Goal: Task Accomplishment & Management: Complete application form

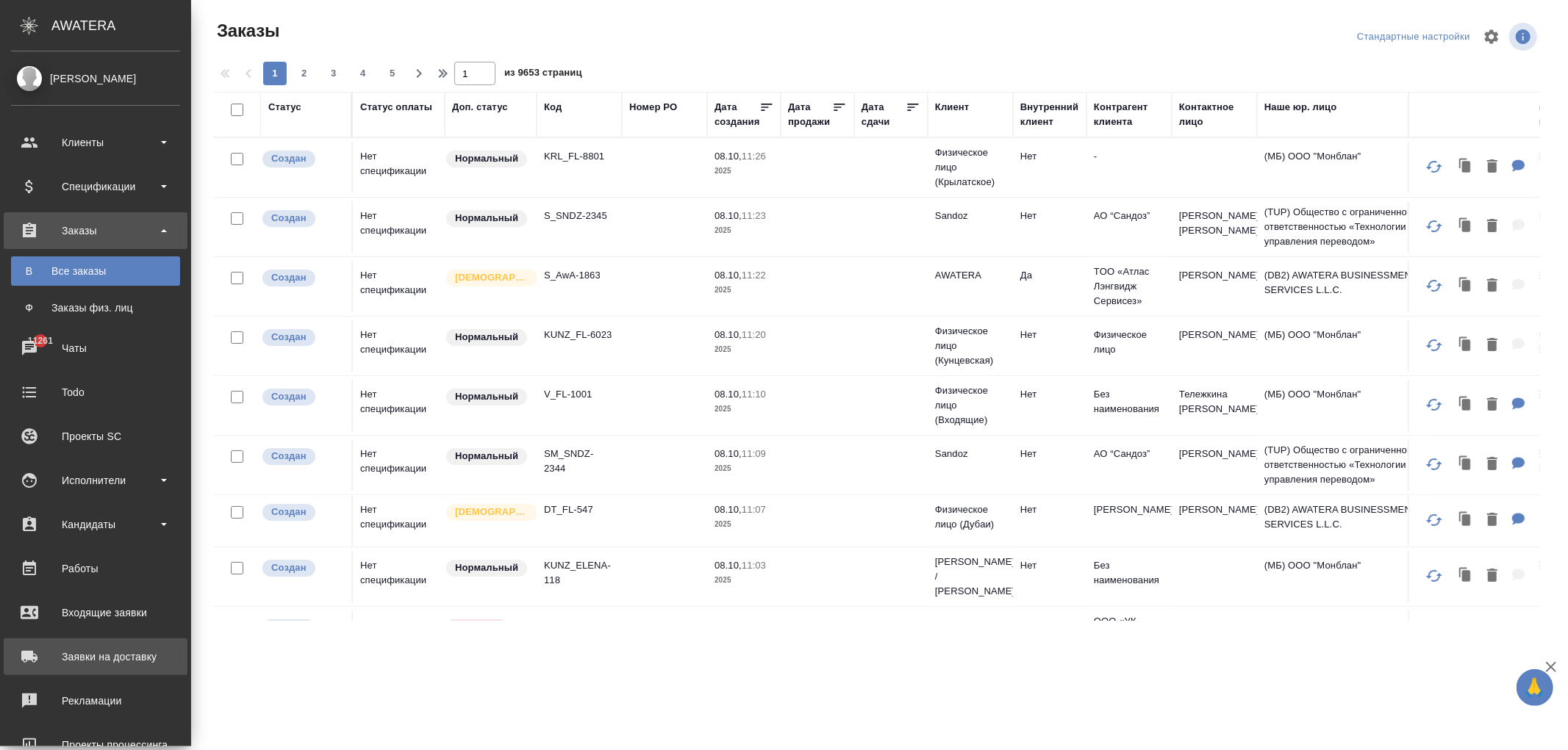
click at [79, 661] on div "Заявки на доставку" at bounding box center [96, 657] width 169 height 22
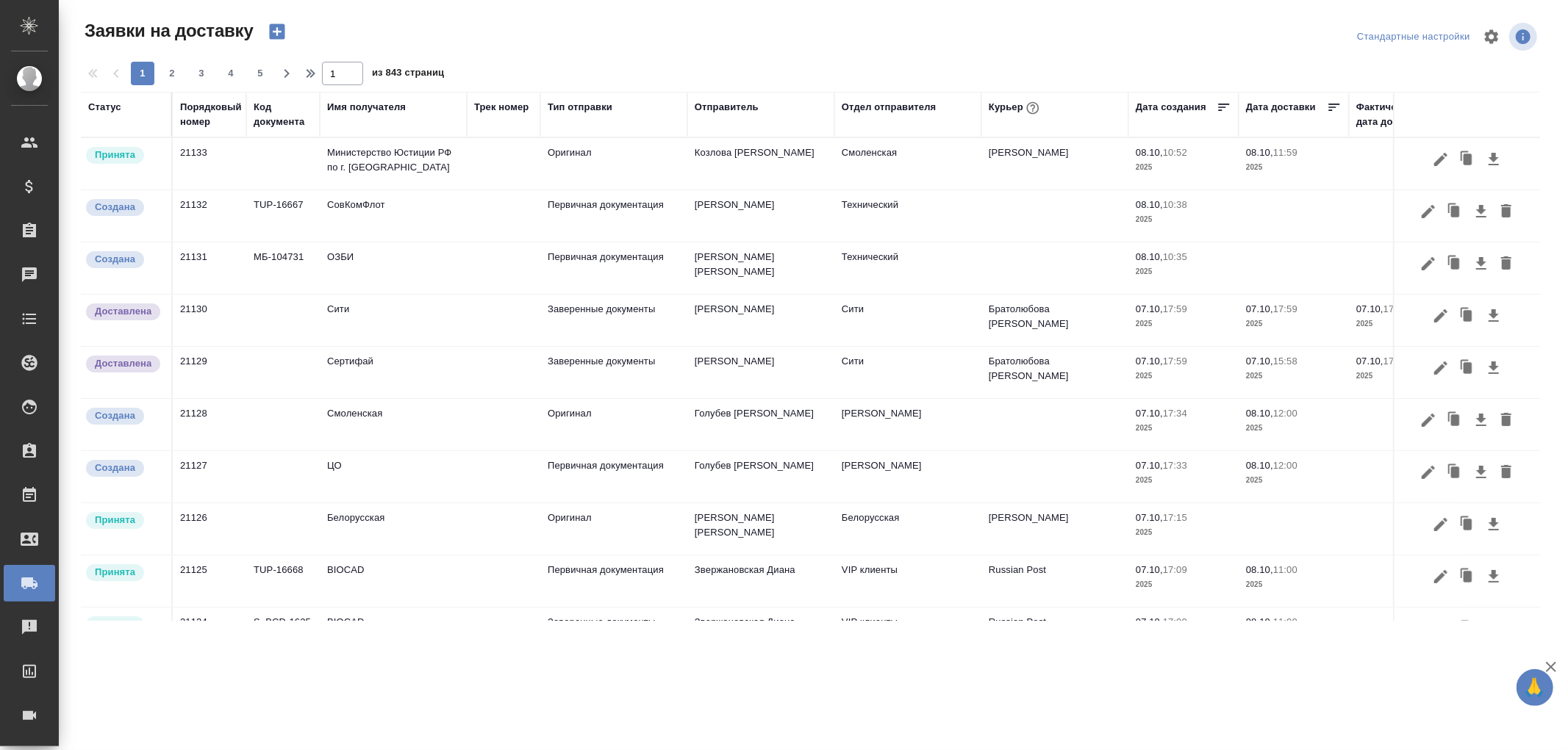
click at [355, 210] on td "СовКомФлот" at bounding box center [393, 216] width 147 height 52
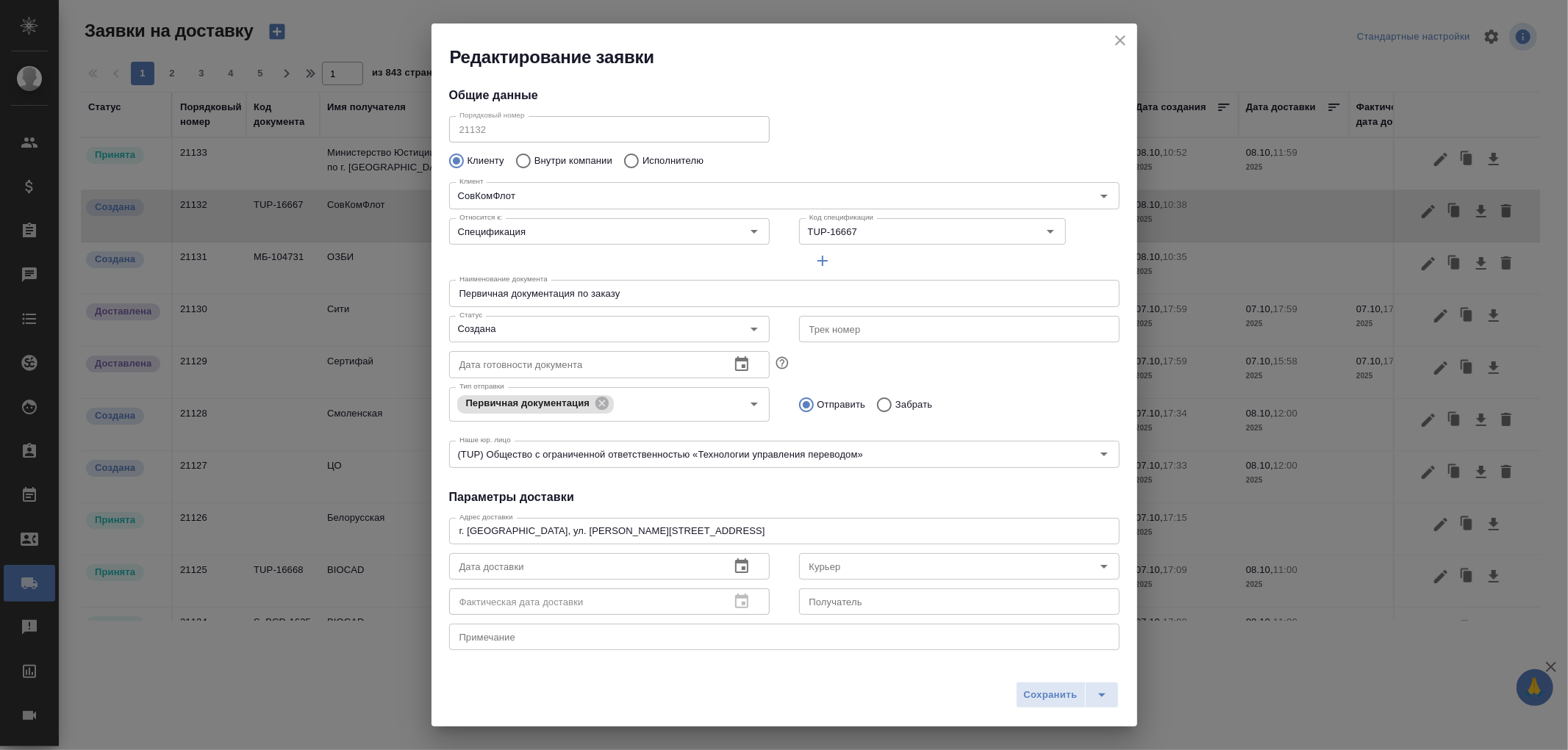
type input "Дубик Анна"
type input "8 985-764-66 47"
click at [1120, 44] on icon "close" at bounding box center [1120, 40] width 18 height 18
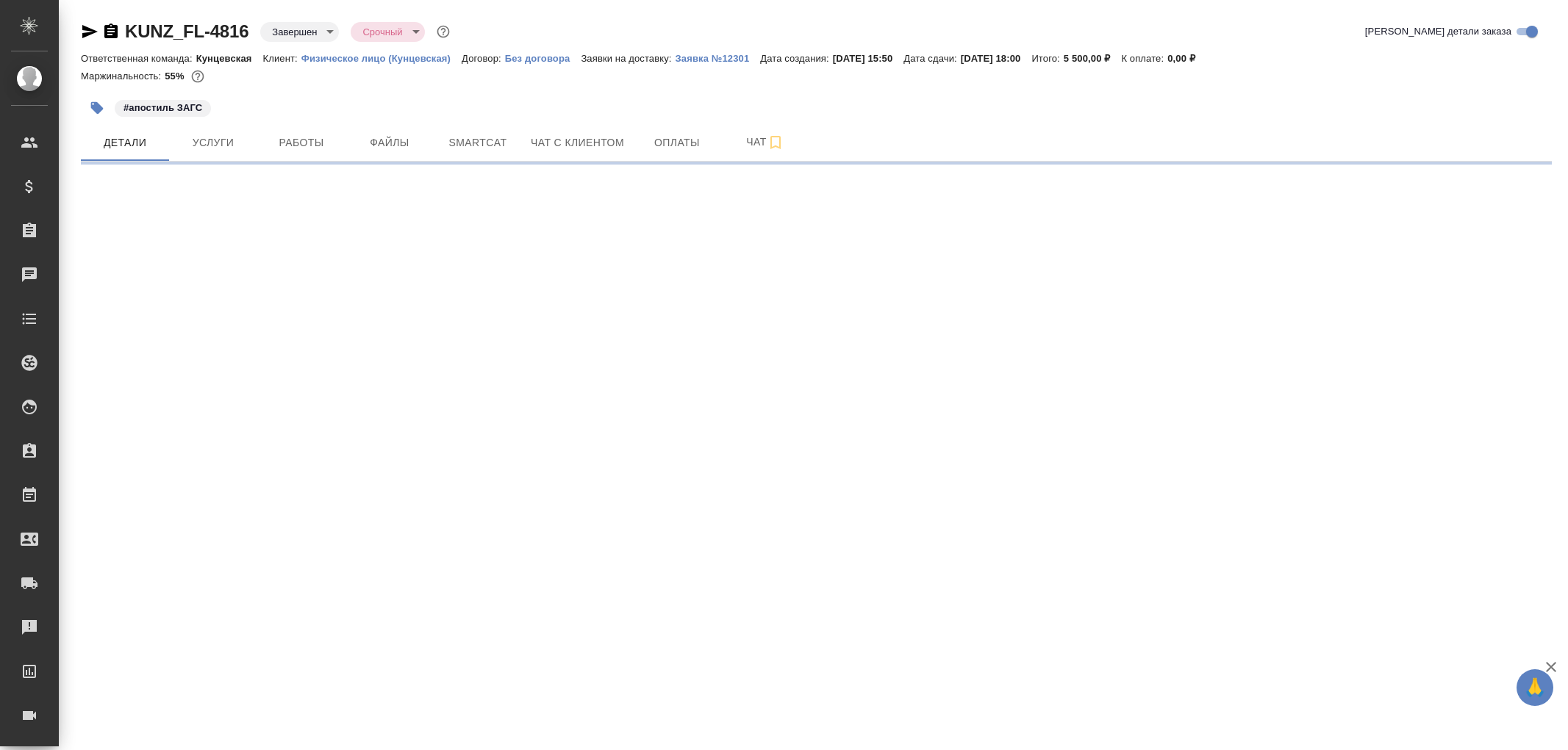
select select "RU"
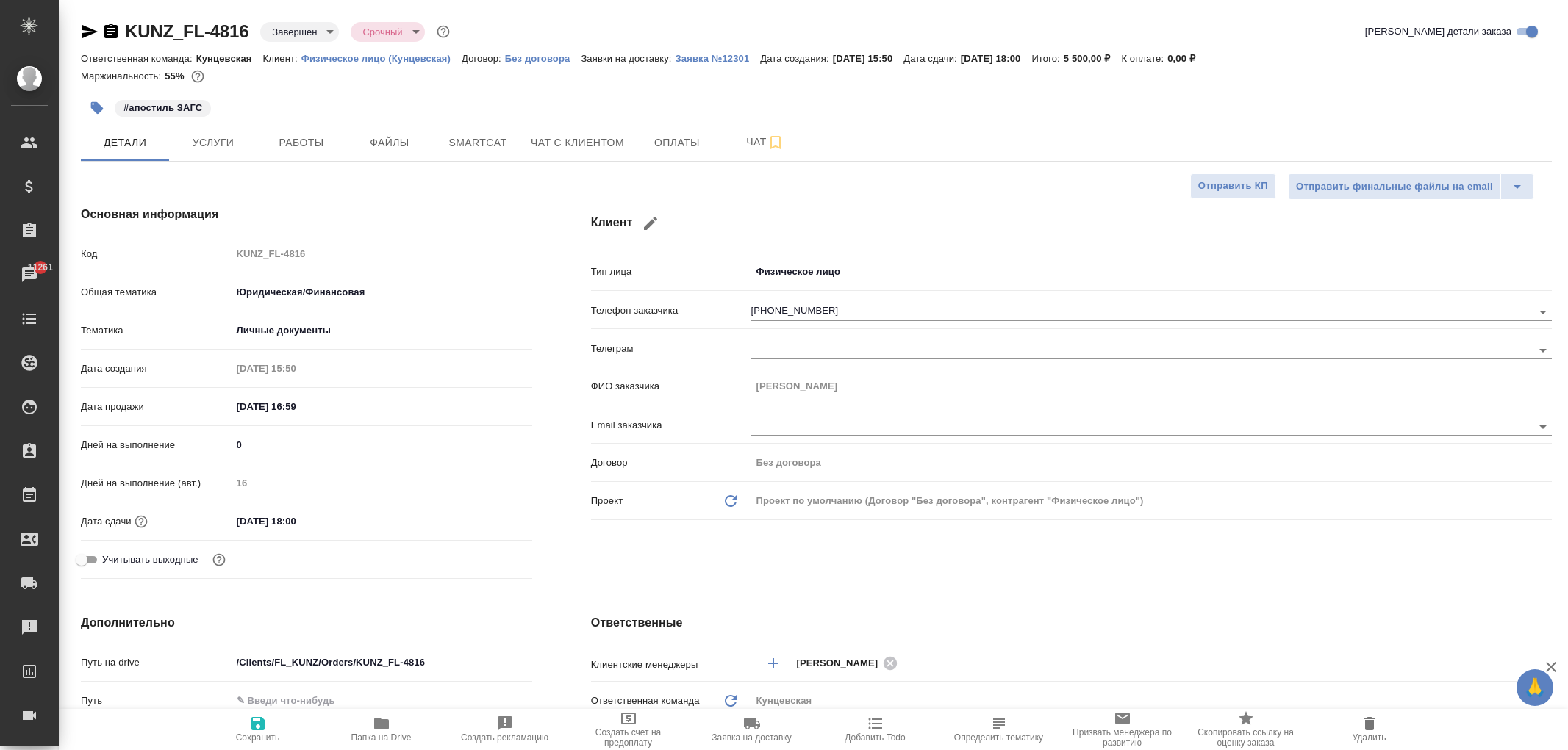
type textarea "x"
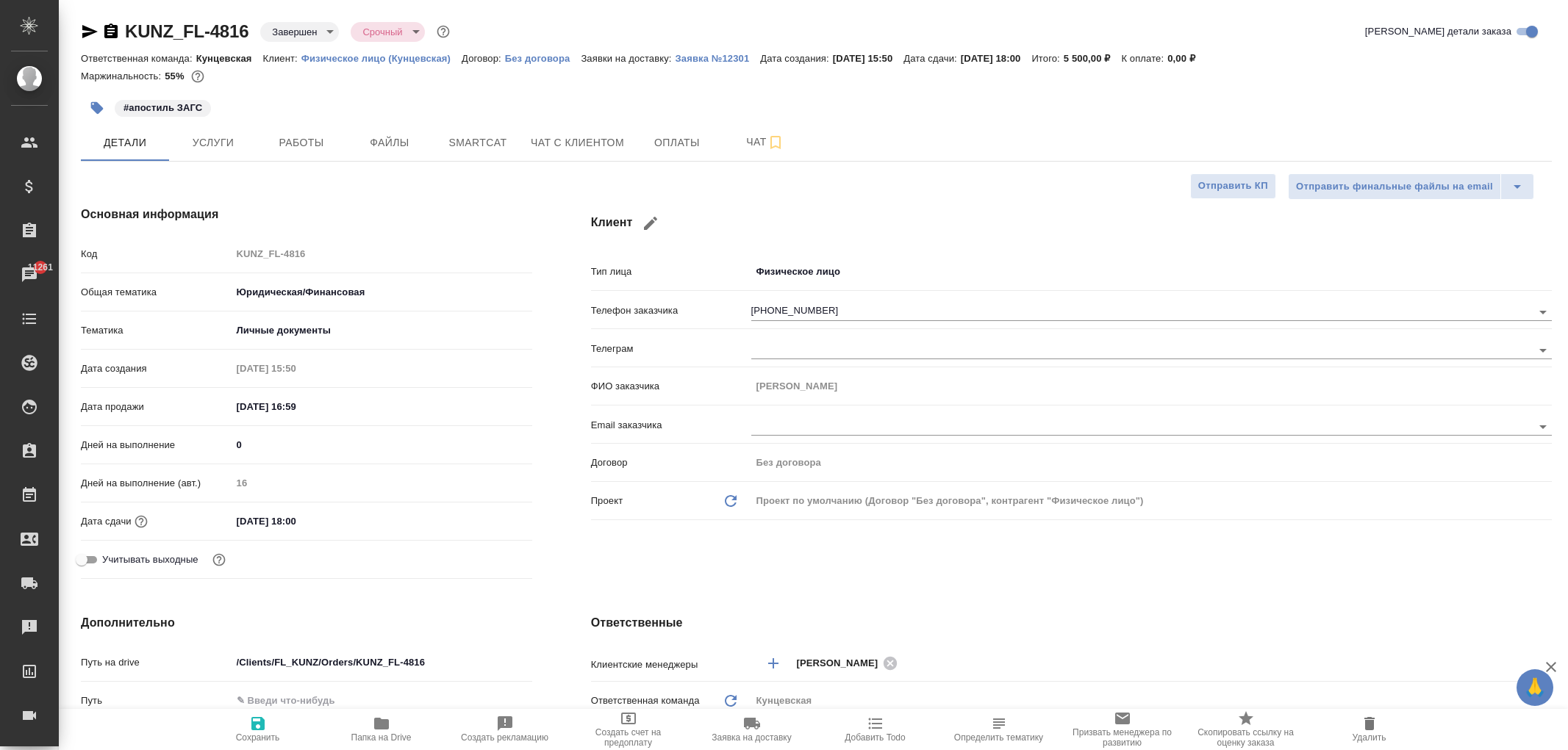
type textarea "x"
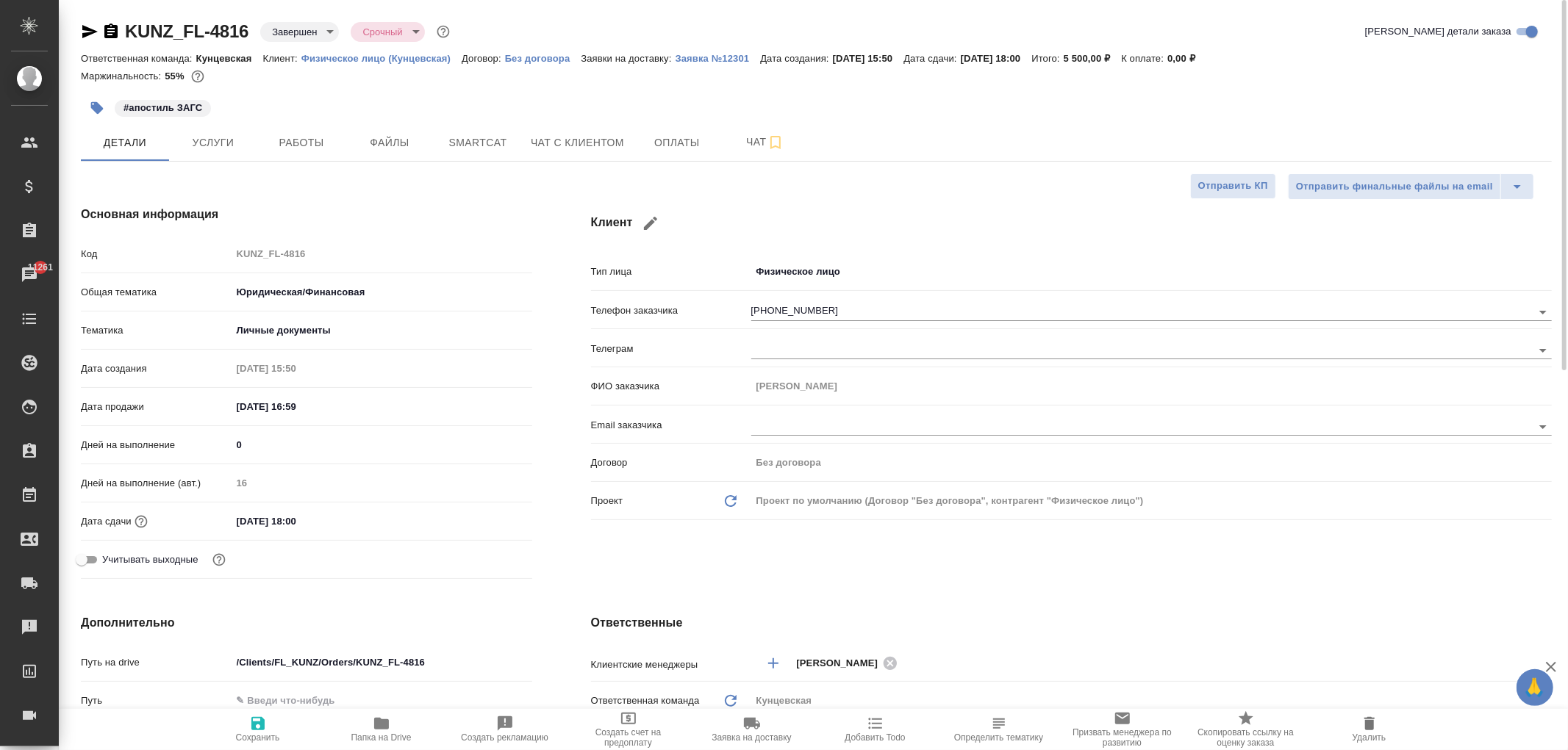
type textarea "x"
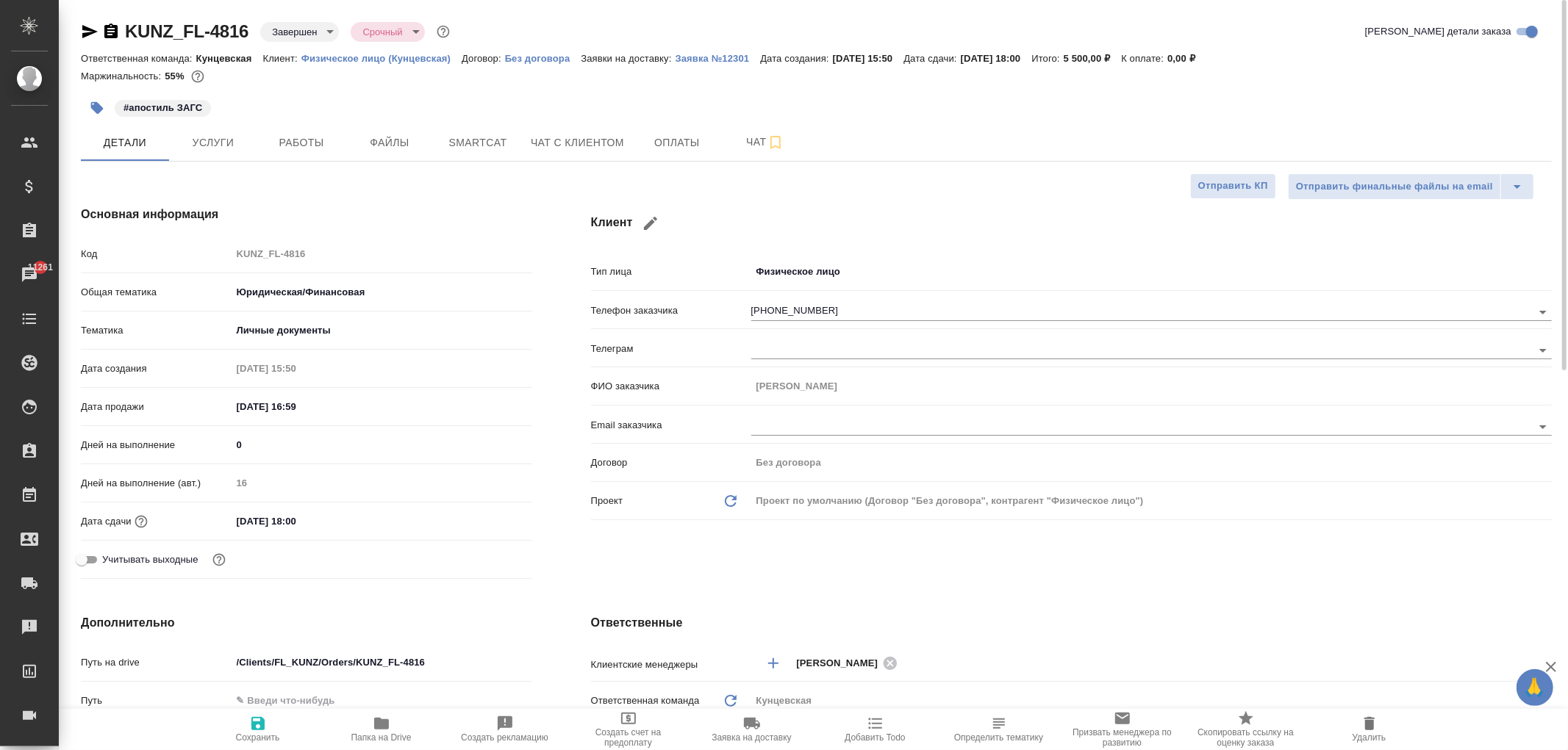
type textarea "x"
